Goal: Information Seeking & Learning: Learn about a topic

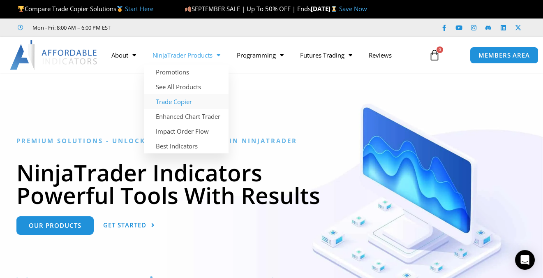
click at [184, 103] on link "Trade Copier" at bounding box center [186, 101] width 84 height 15
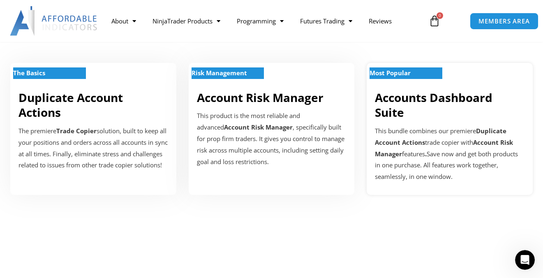
click at [414, 103] on link "Accounts Dashboard Suite" at bounding box center [433, 105] width 117 height 30
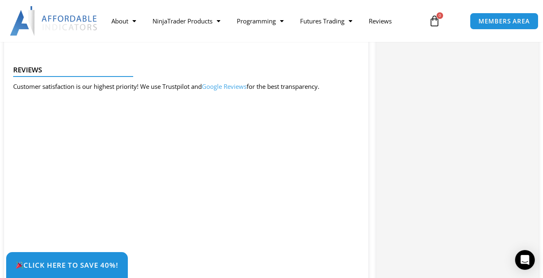
scroll to position [1150, 0]
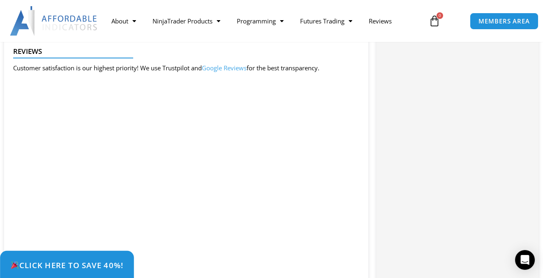
click at [82, 261] on span "Click Here to save 40%!" at bounding box center [66, 265] width 113 height 8
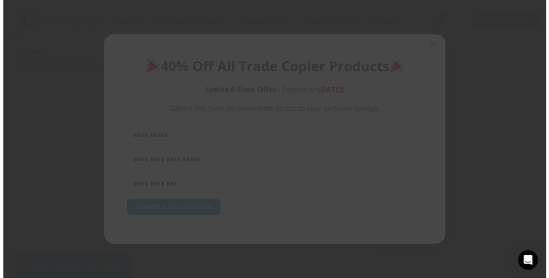
scroll to position [1127, 0]
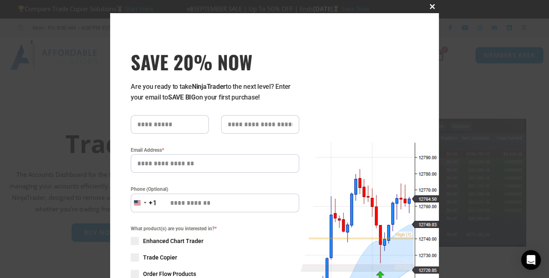
click at [429, 6] on span "SAVE 20% NOW popup" at bounding box center [432, 6] width 13 height 5
